Goal: Find specific page/section: Find specific page/section

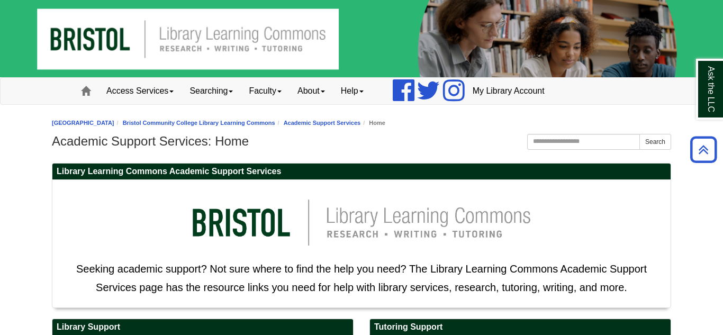
scroll to position [319, 0]
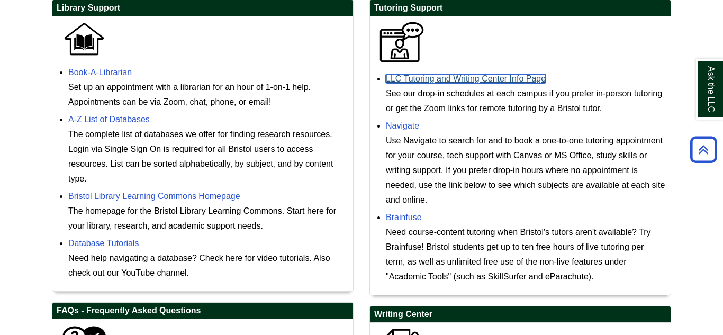
click at [460, 82] on link "LLC Tutoring and Writing Center Info Page" at bounding box center [466, 78] width 160 height 9
click at [446, 83] on link "LLC Tutoring and Writing Center Info Page" at bounding box center [466, 78] width 160 height 9
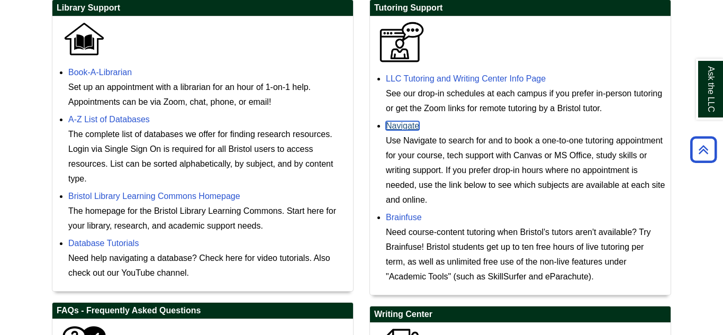
click at [400, 126] on link "Navigate" at bounding box center [402, 125] width 33 height 9
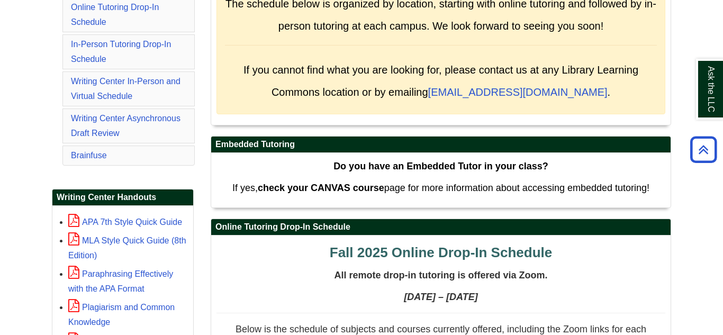
scroll to position [267, 0]
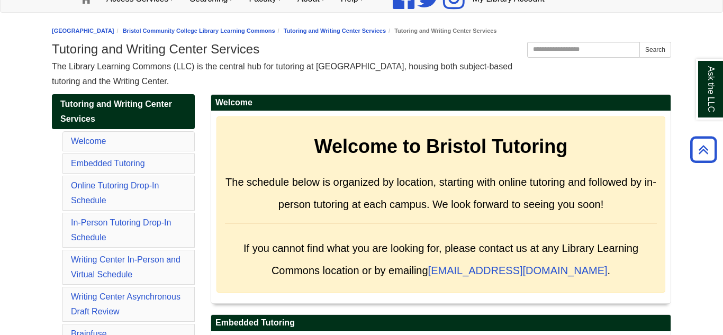
scroll to position [81, 0]
